Goal: Navigation & Orientation: Find specific page/section

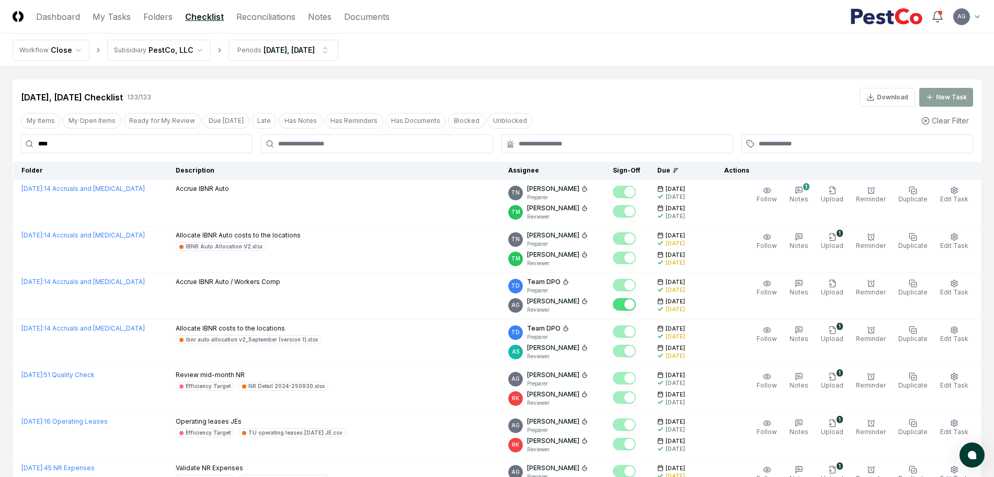
click at [112, 15] on link "My Tasks" at bounding box center [112, 16] width 38 height 13
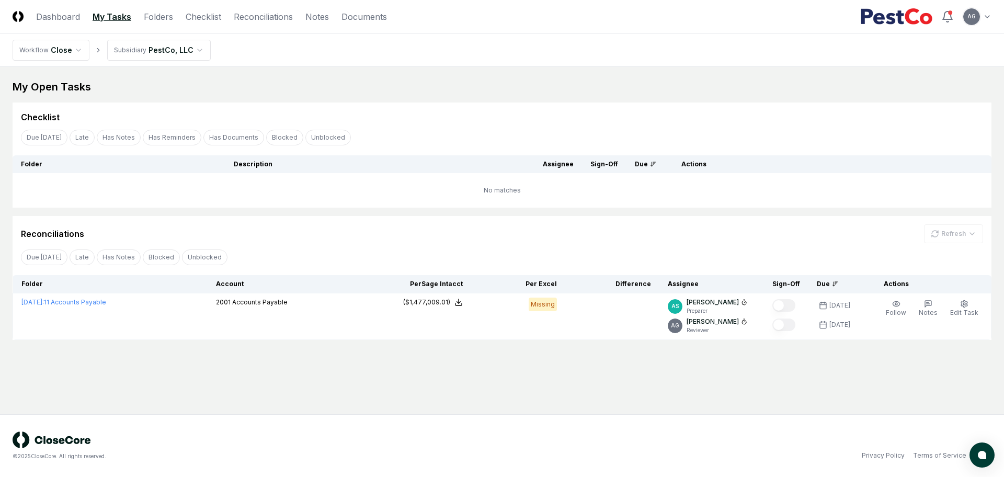
click at [334, 98] on div "My Open Tasks Cancel Reassign Checklist Due [DATE] Late Has Notes Has Reminders…" at bounding box center [502, 209] width 979 height 260
click at [472, 114] on div "Checklist" at bounding box center [502, 117] width 962 height 13
